Goal: Information Seeking & Learning: Learn about a topic

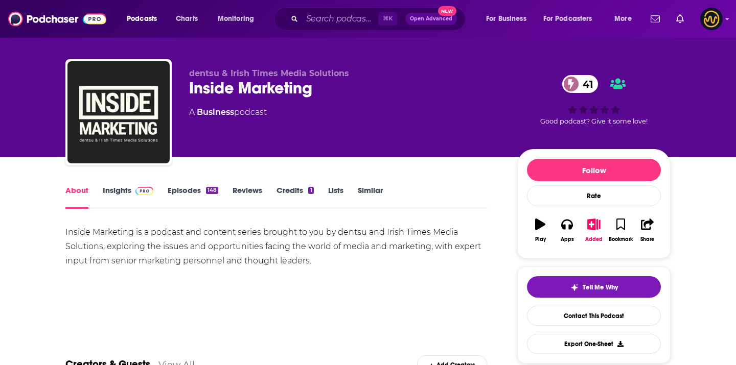
scroll to position [12, 0]
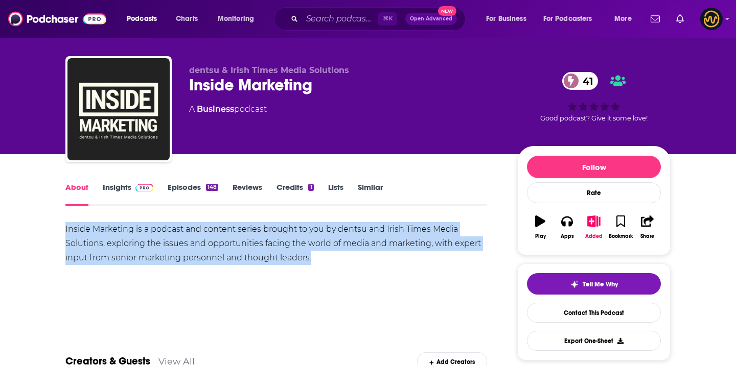
copy div "Inside Marketing is a podcast and content series brought to you by dentsu and I…"
